Goal: Find specific page/section: Find specific page/section

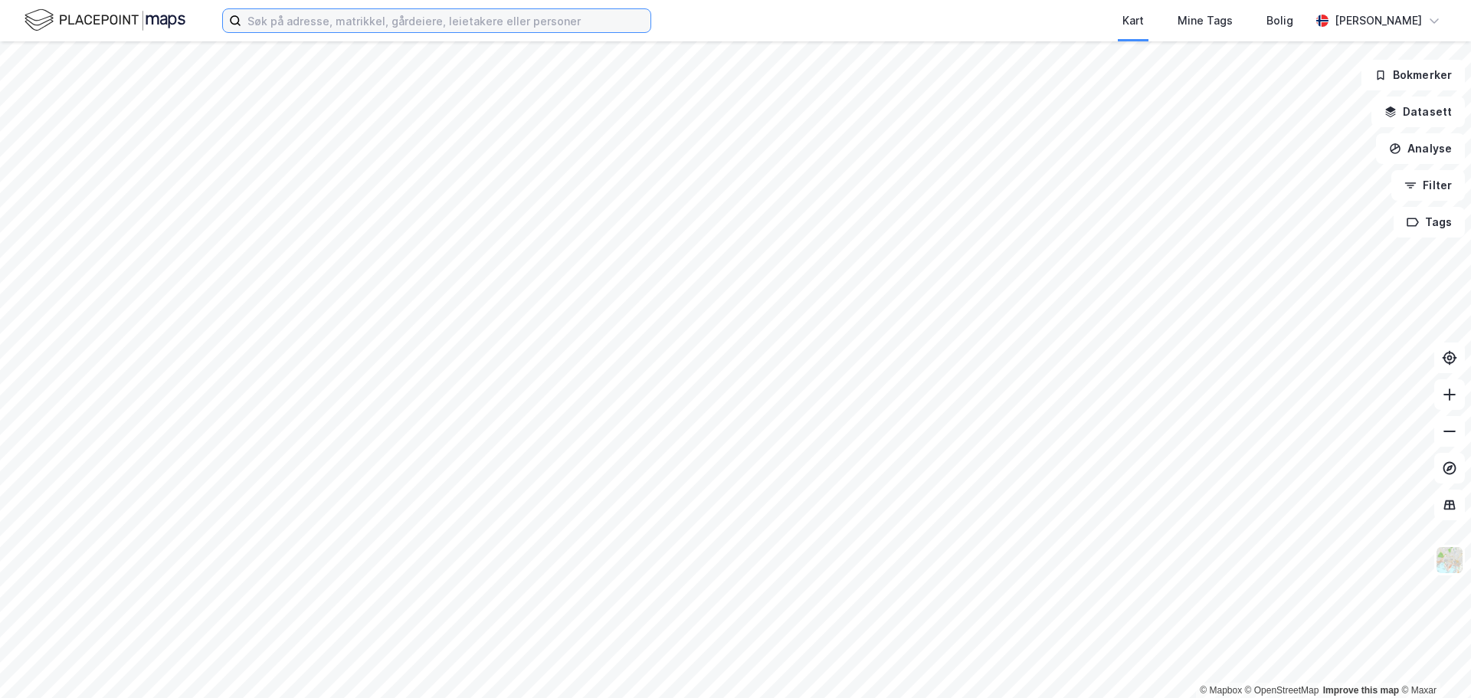
click at [343, 21] on input at bounding box center [445, 20] width 409 height 23
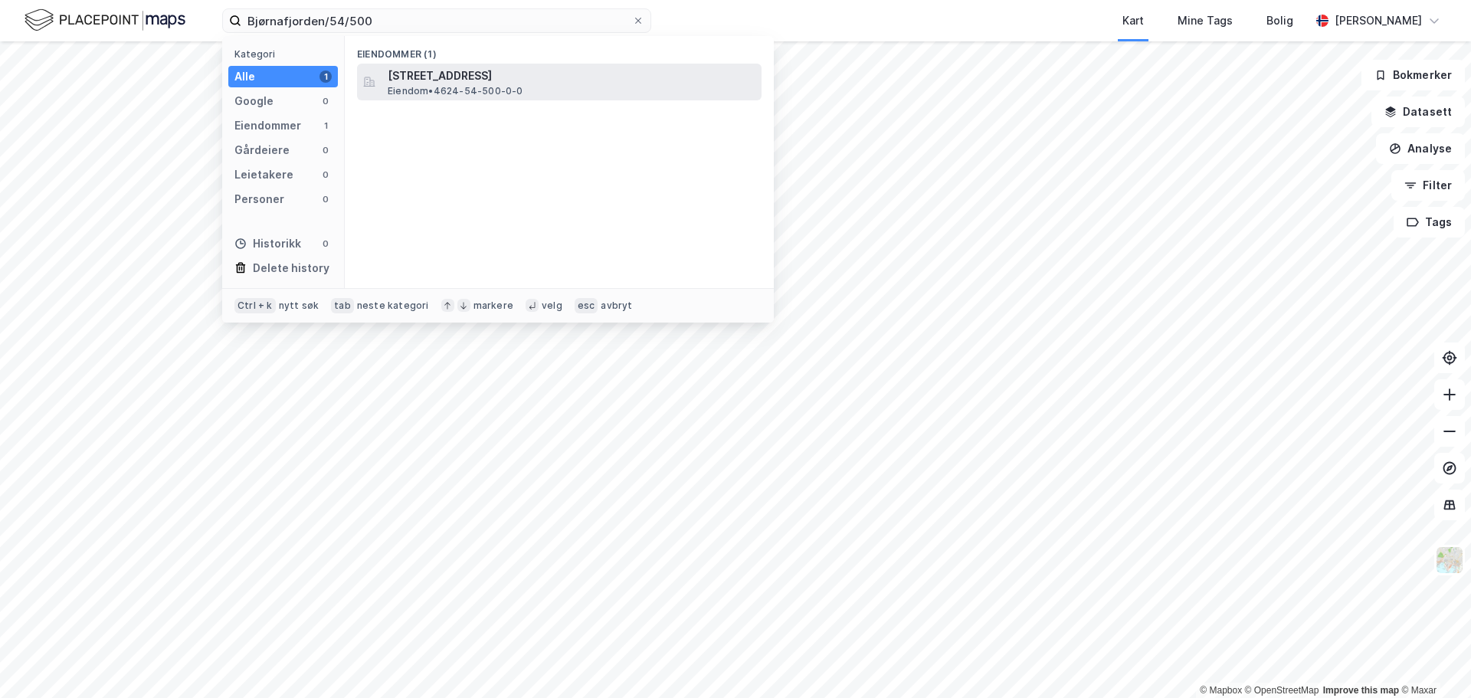
click at [447, 86] on span "Eiendom • 4624-54-500-0-0" at bounding box center [456, 91] width 136 height 12
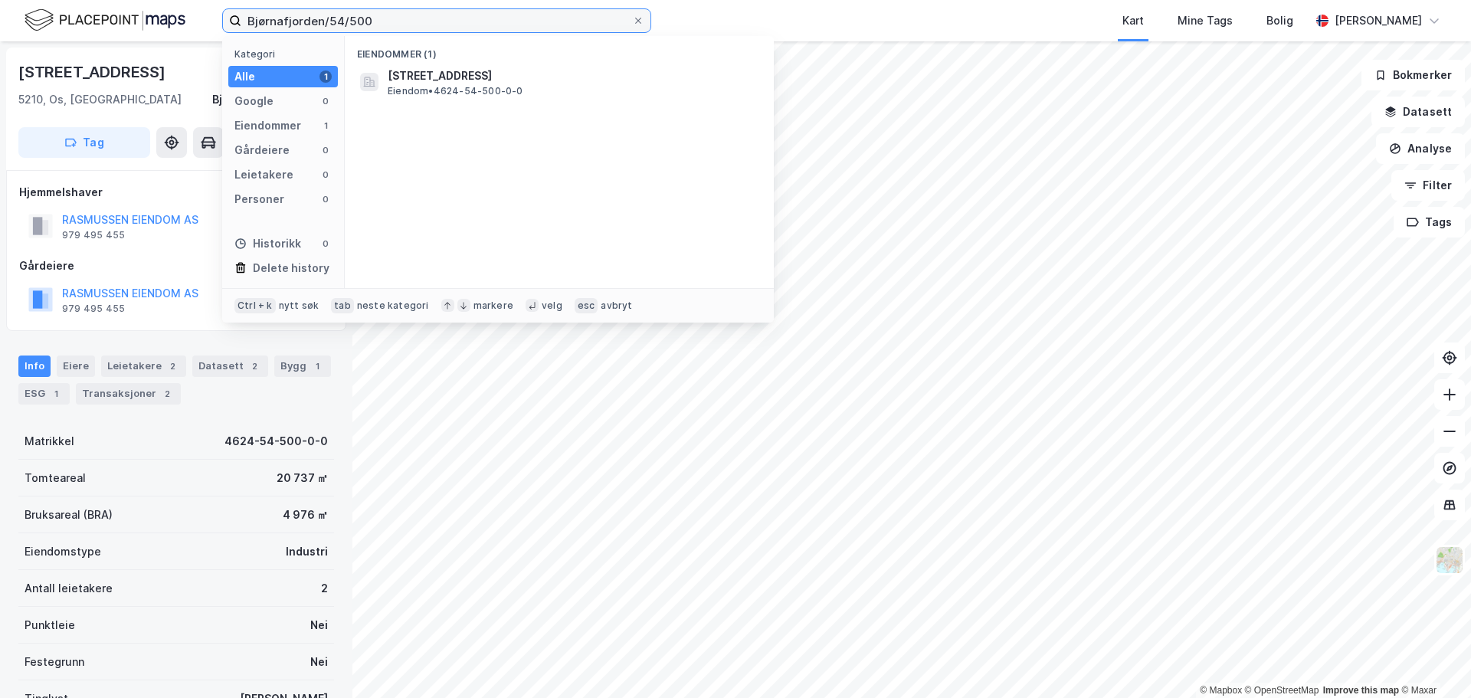
drag, startPoint x: 382, startPoint y: 21, endPoint x: 158, endPoint y: -19, distance: 228.2
click at [158, 0] on html "Bjørnafjorden/54/500 Kategori Alle 1 Google 0 Eiendommer 1 Gårdeiere 0 Leietake…" at bounding box center [735, 349] width 1471 height 698
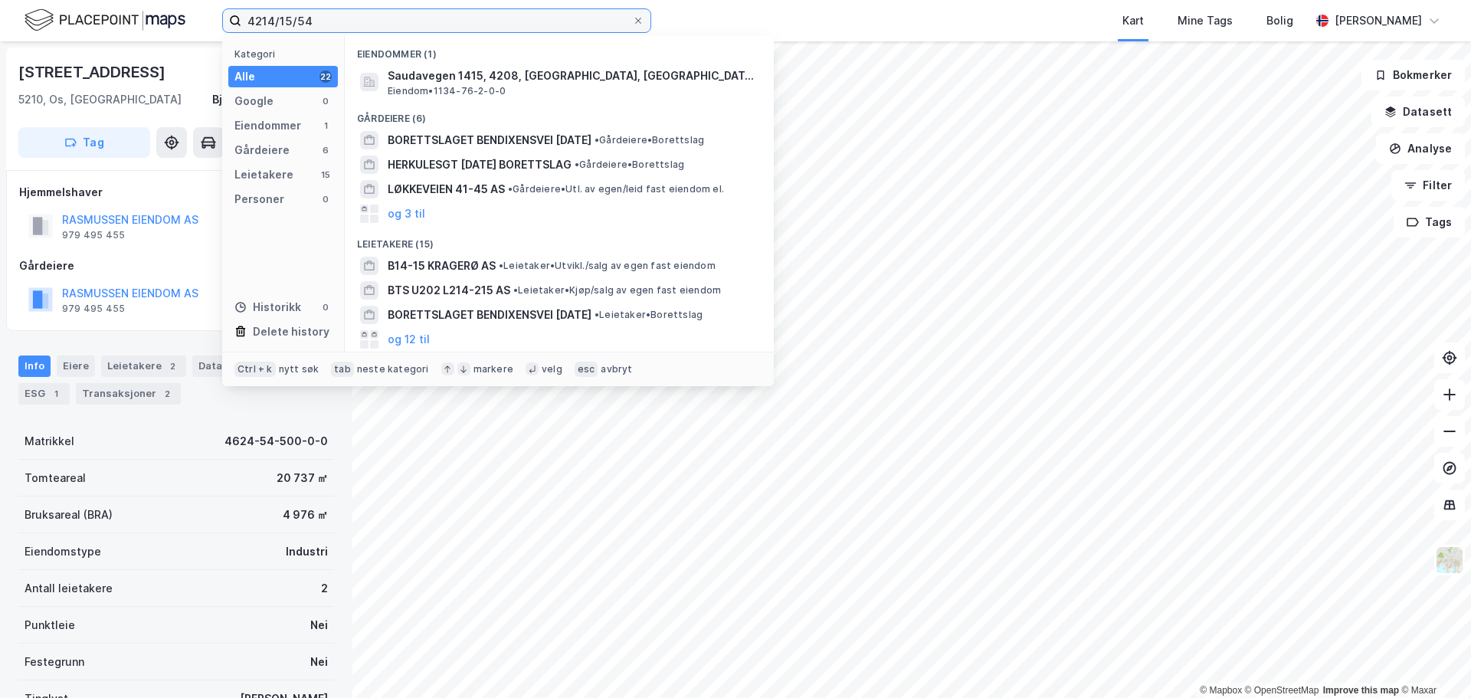
type input "4214/15/54"
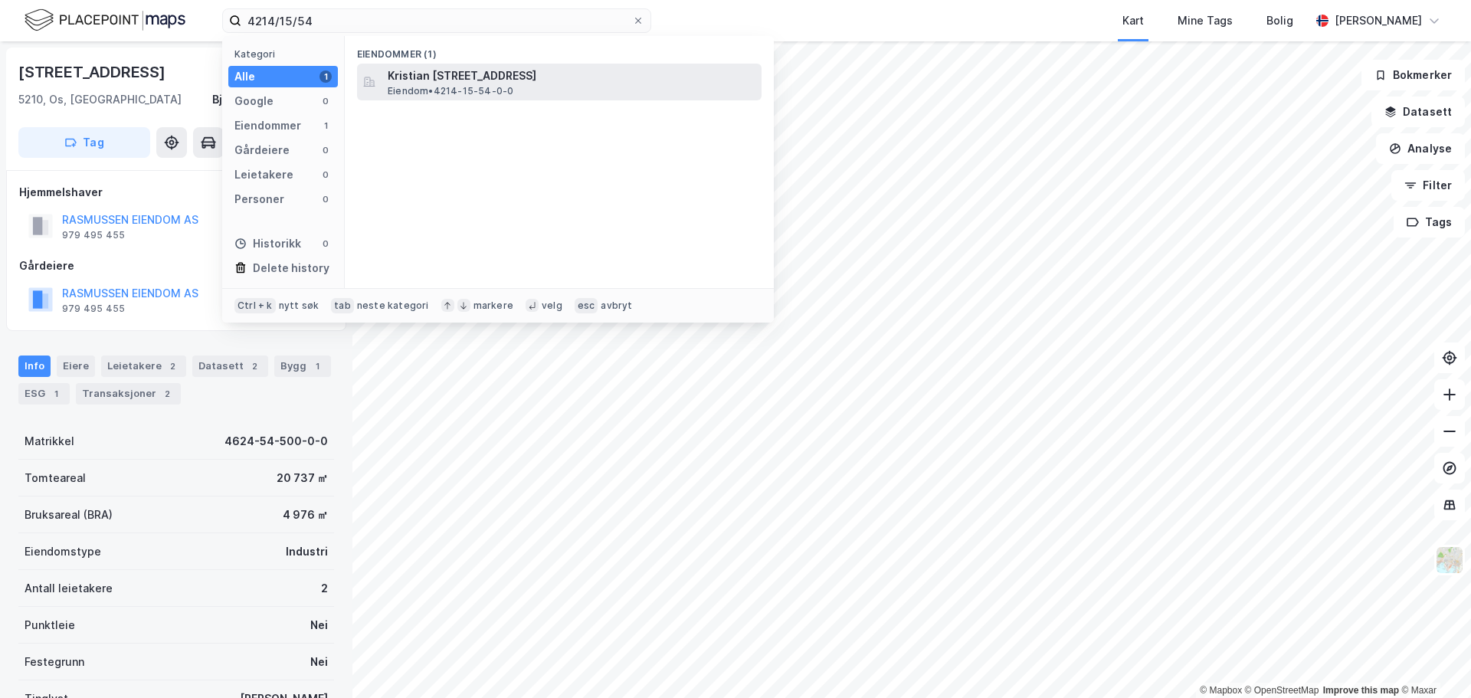
click at [453, 84] on span "Kristian [STREET_ADDRESS]" at bounding box center [572, 76] width 368 height 18
